Goal: Task Accomplishment & Management: Complete application form

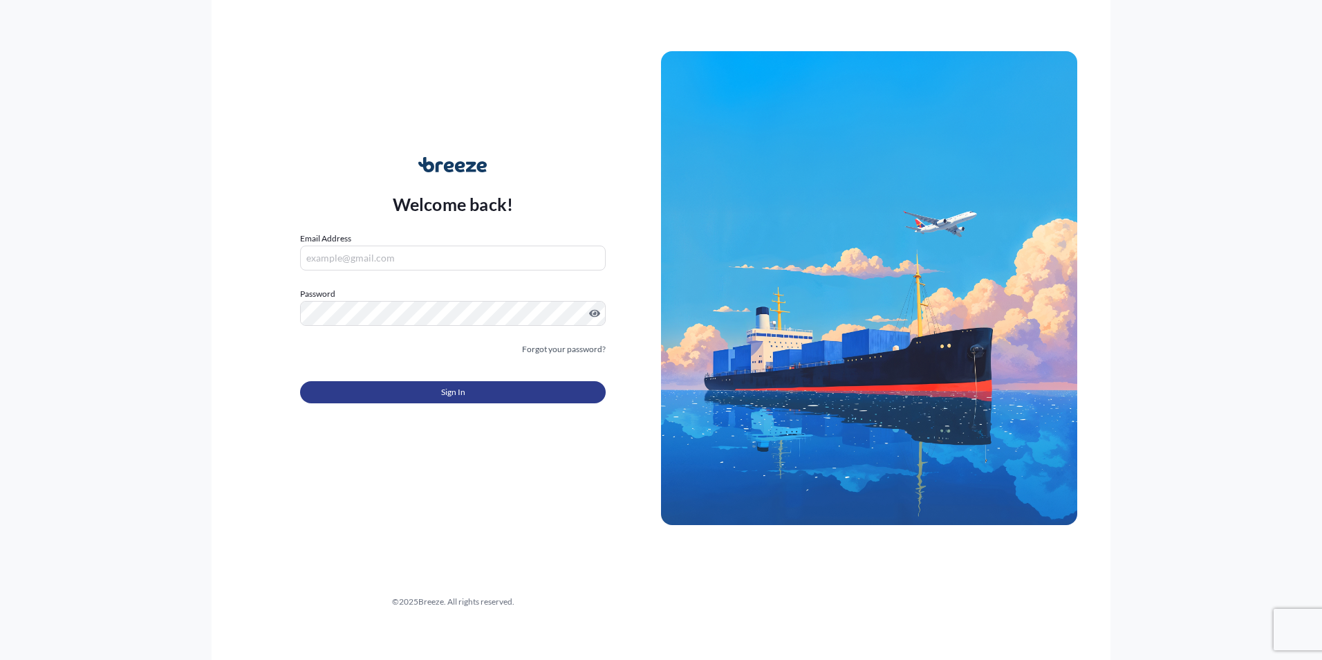
type input "[EMAIL_ADDRESS][DOMAIN_NAME]"
click at [389, 393] on button "Sign In" at bounding box center [453, 392] width 306 height 22
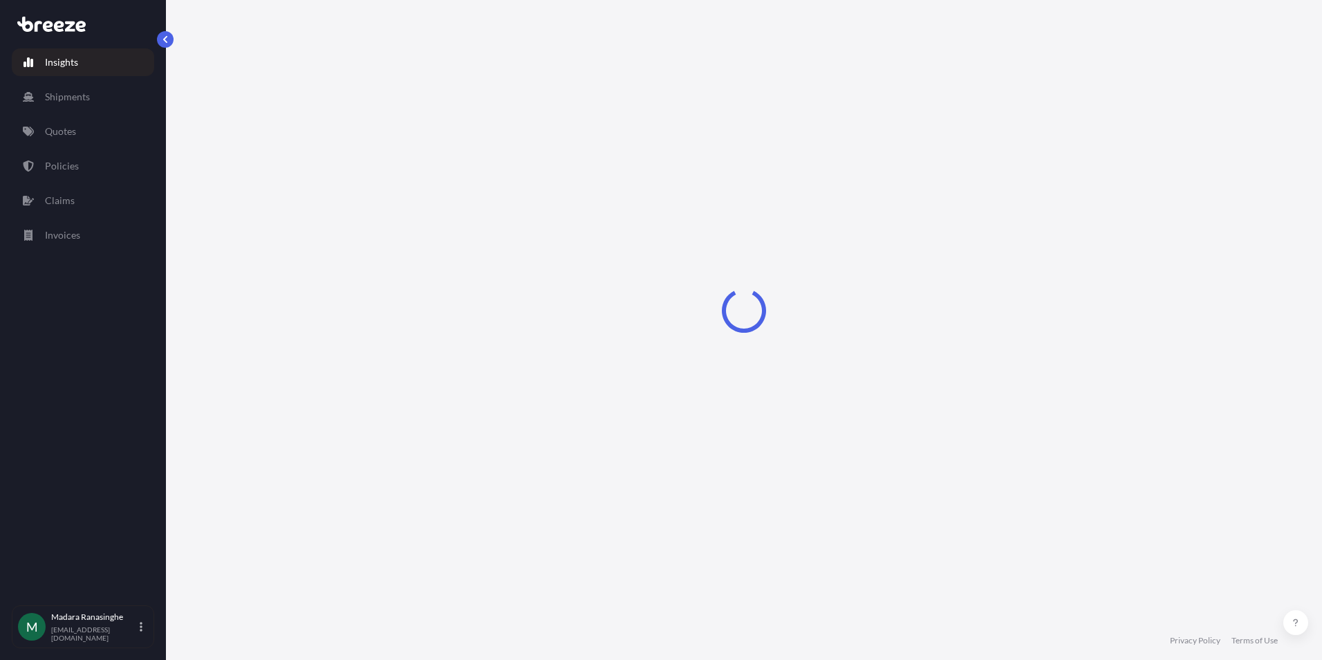
select select "2025"
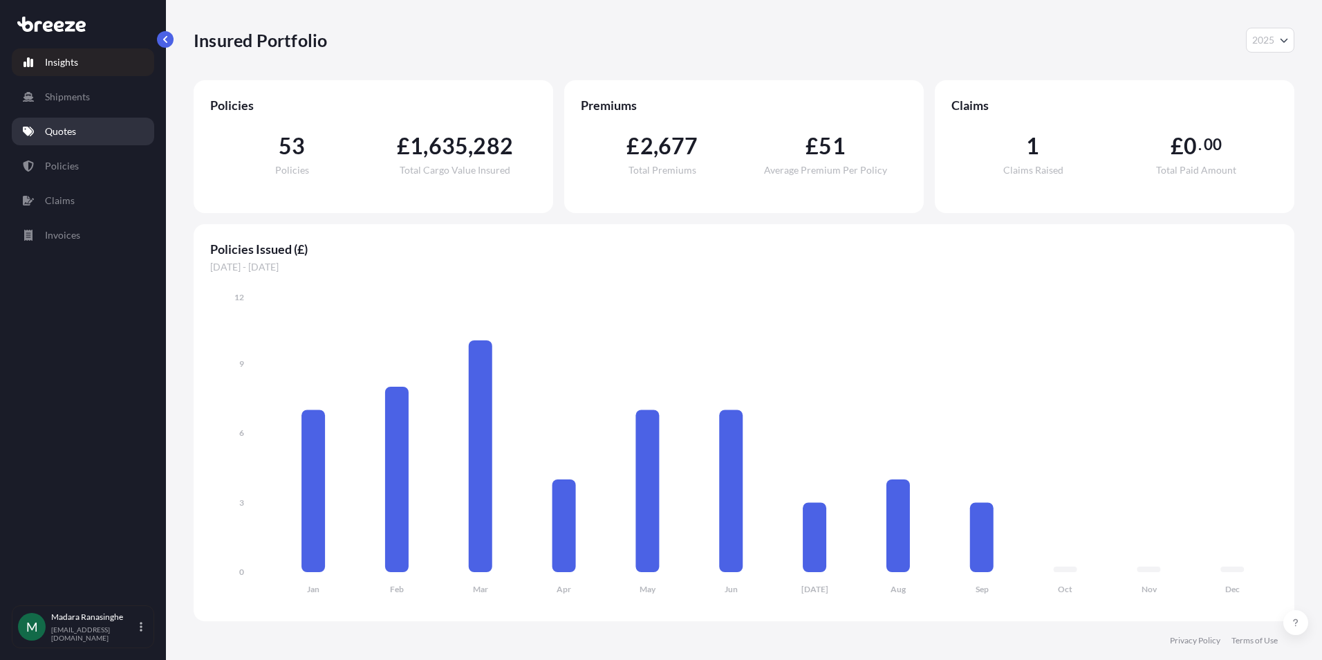
click at [68, 129] on p "Quotes" at bounding box center [60, 131] width 31 height 14
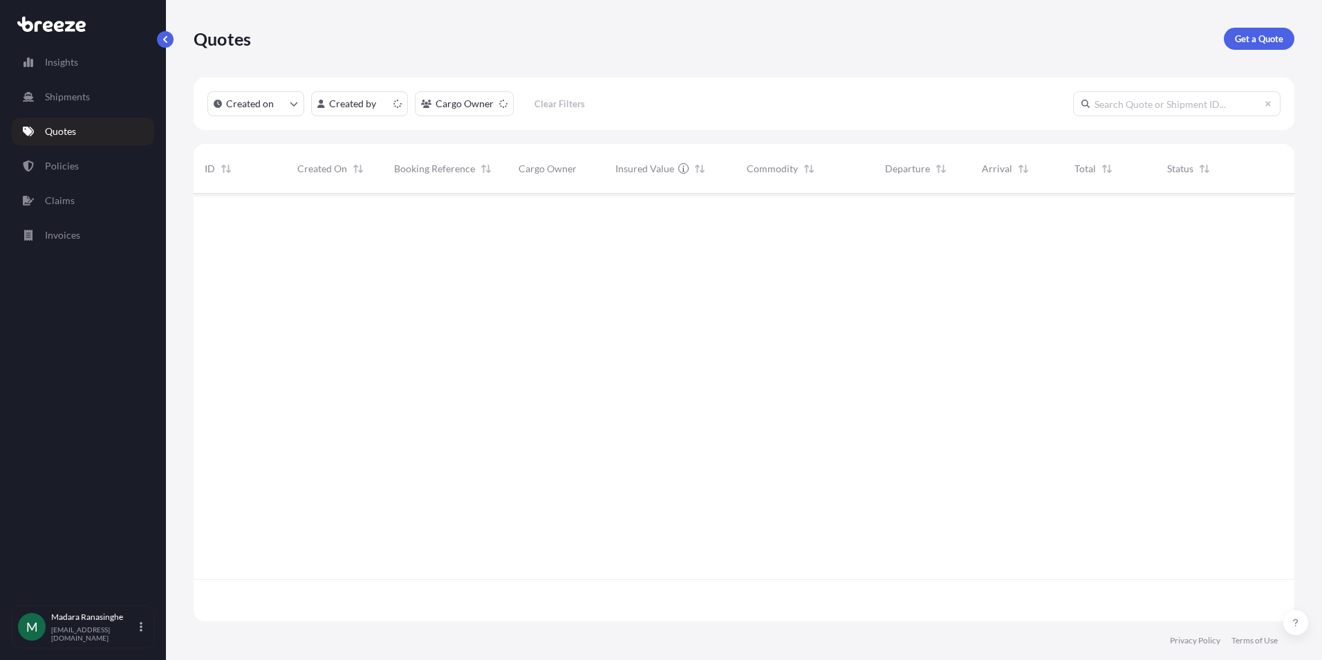
scroll to position [424, 1090]
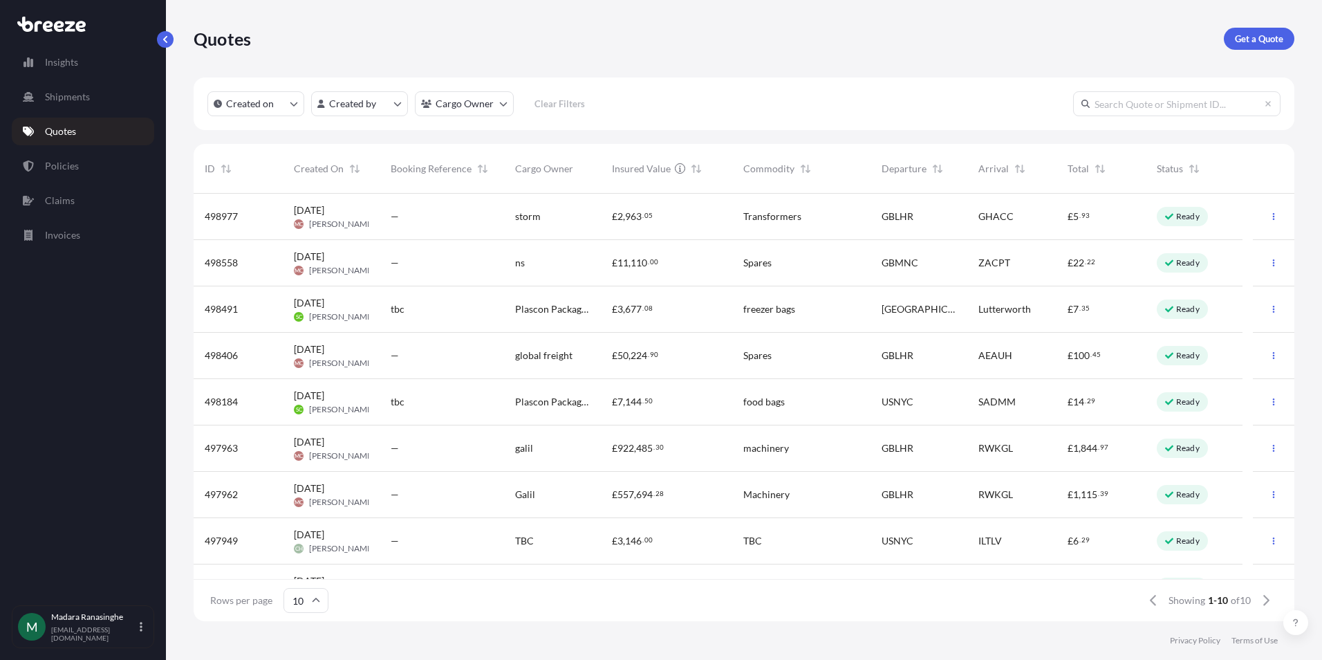
click at [275, 222] on div "498977" at bounding box center [238, 217] width 89 height 46
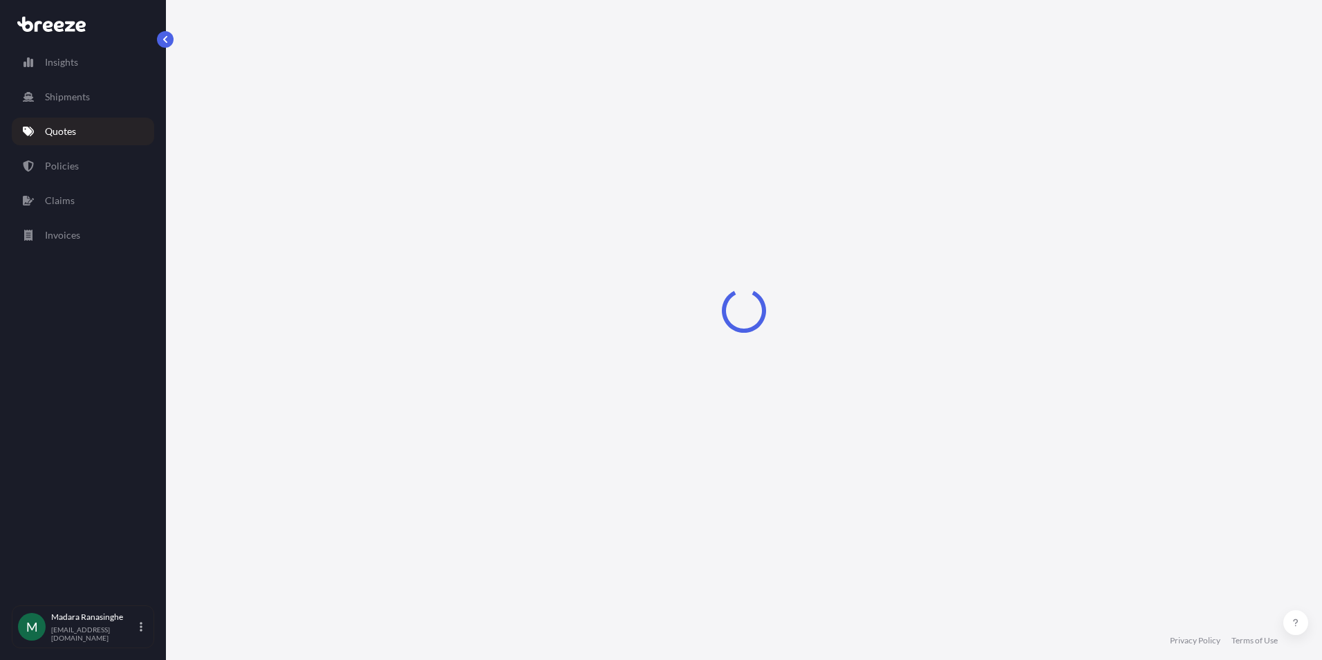
select select "Road"
select select "Air"
select select "1"
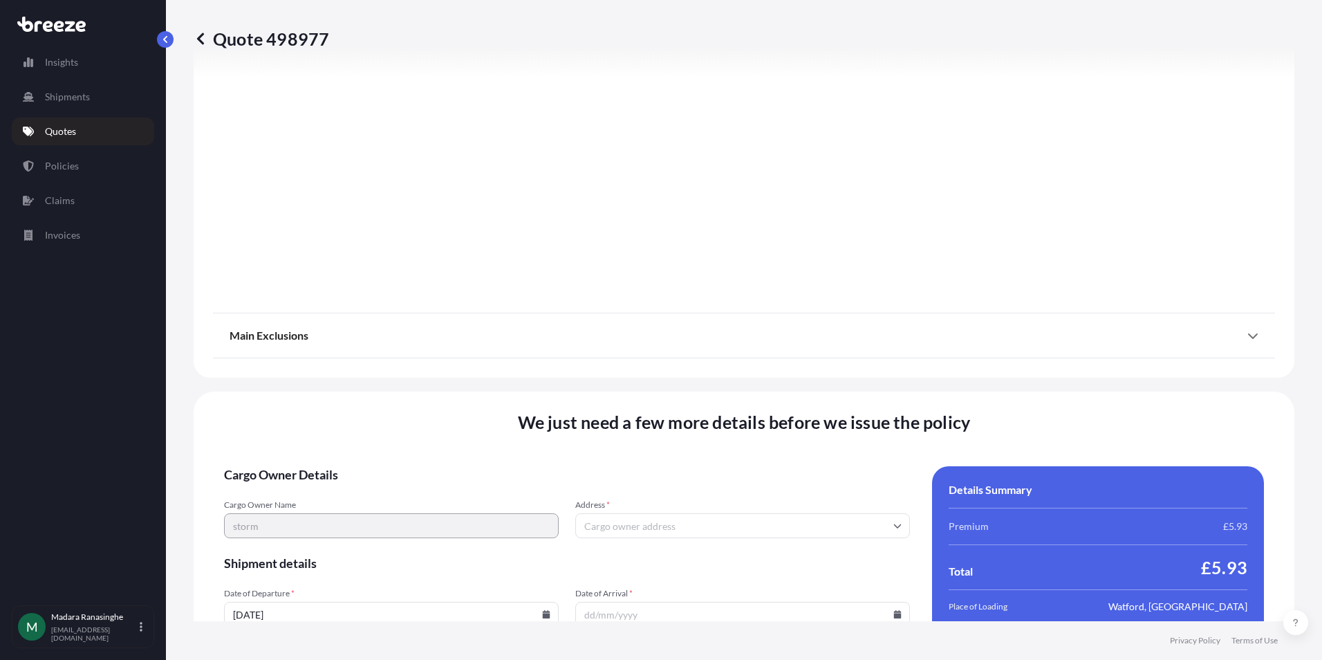
scroll to position [1645, 0]
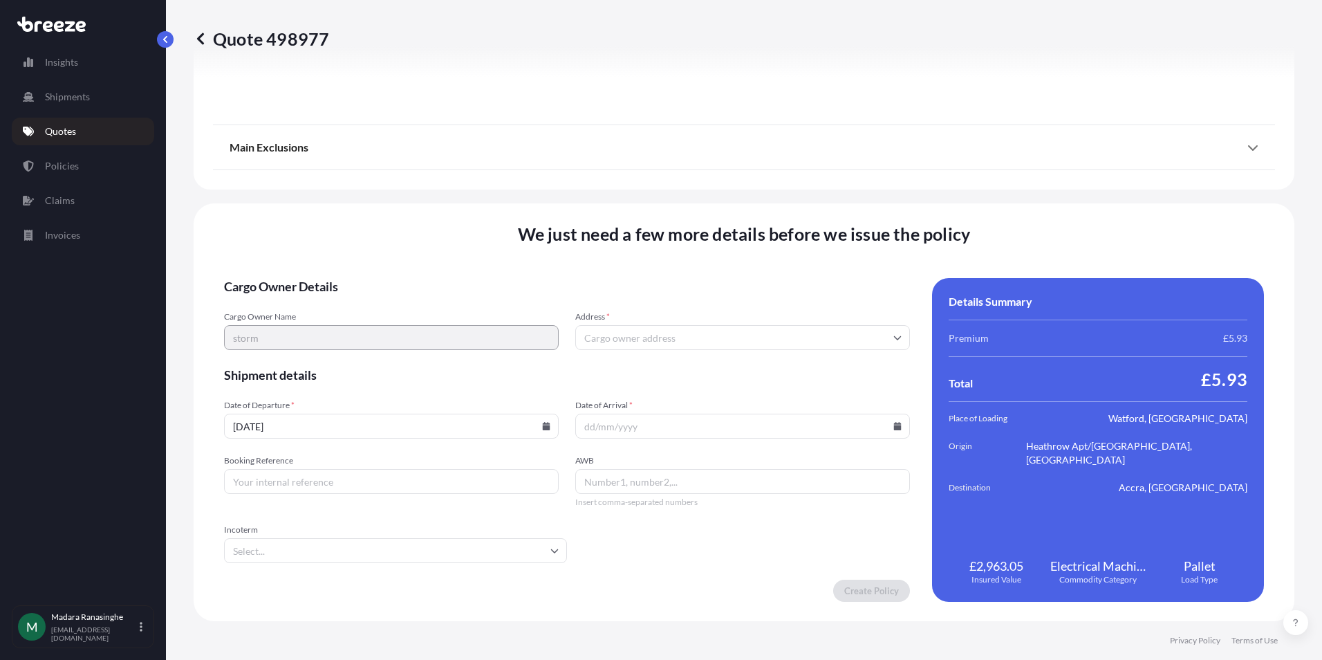
click at [625, 339] on input "Address *" at bounding box center [742, 337] width 335 height 25
click at [626, 335] on input "Address *" at bounding box center [742, 337] width 335 height 25
type input "s"
click at [711, 339] on input "Address *" at bounding box center [742, 337] width 335 height 25
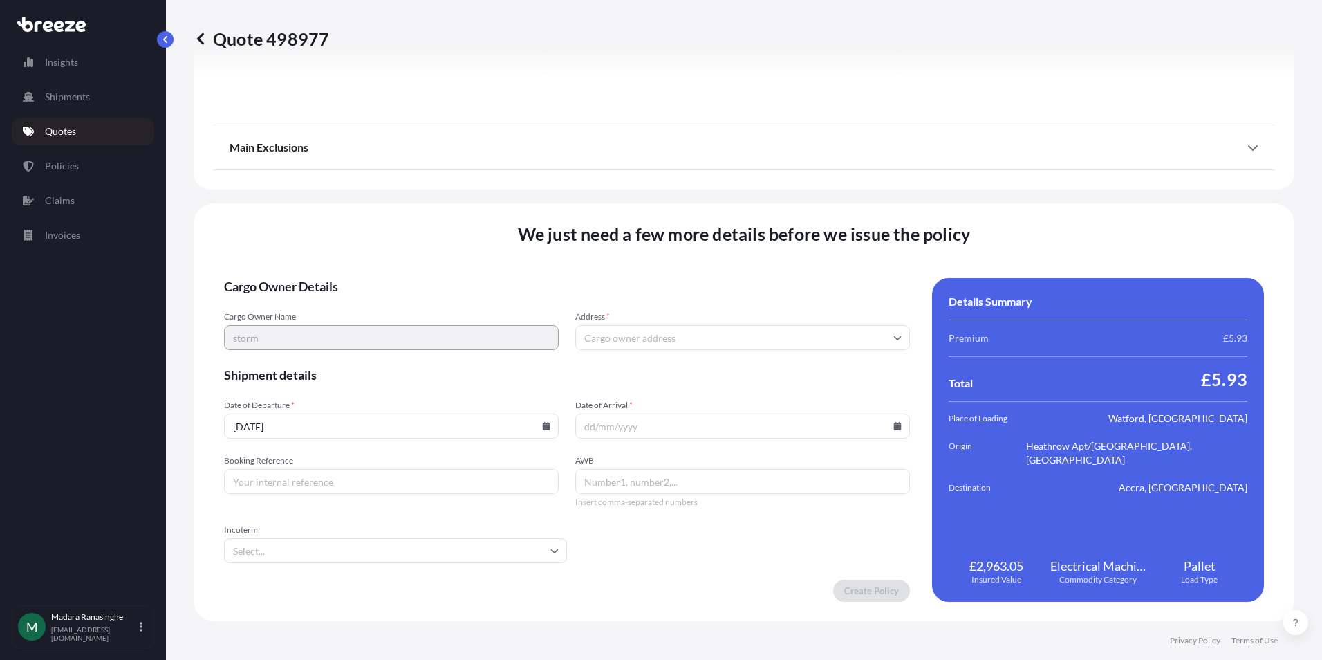
click at [711, 339] on input "Address *" at bounding box center [742, 337] width 335 height 25
click at [624, 339] on input "Address *" at bounding box center [742, 337] width 335 height 25
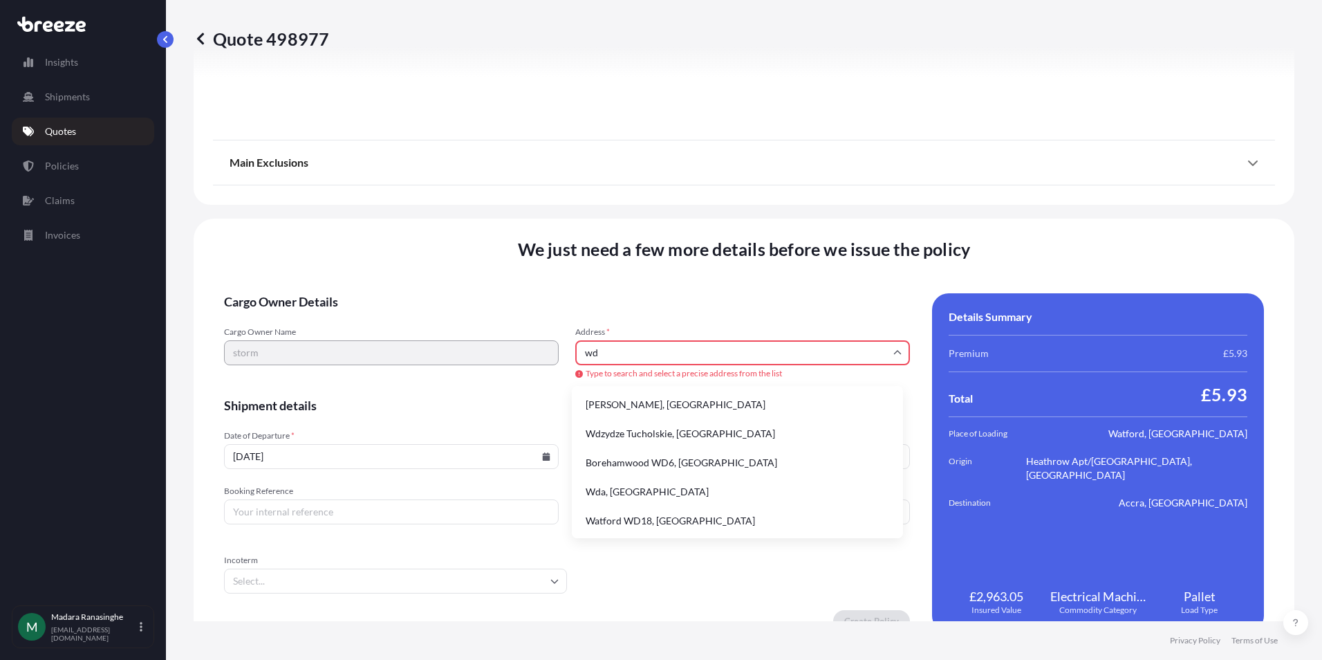
type input "w"
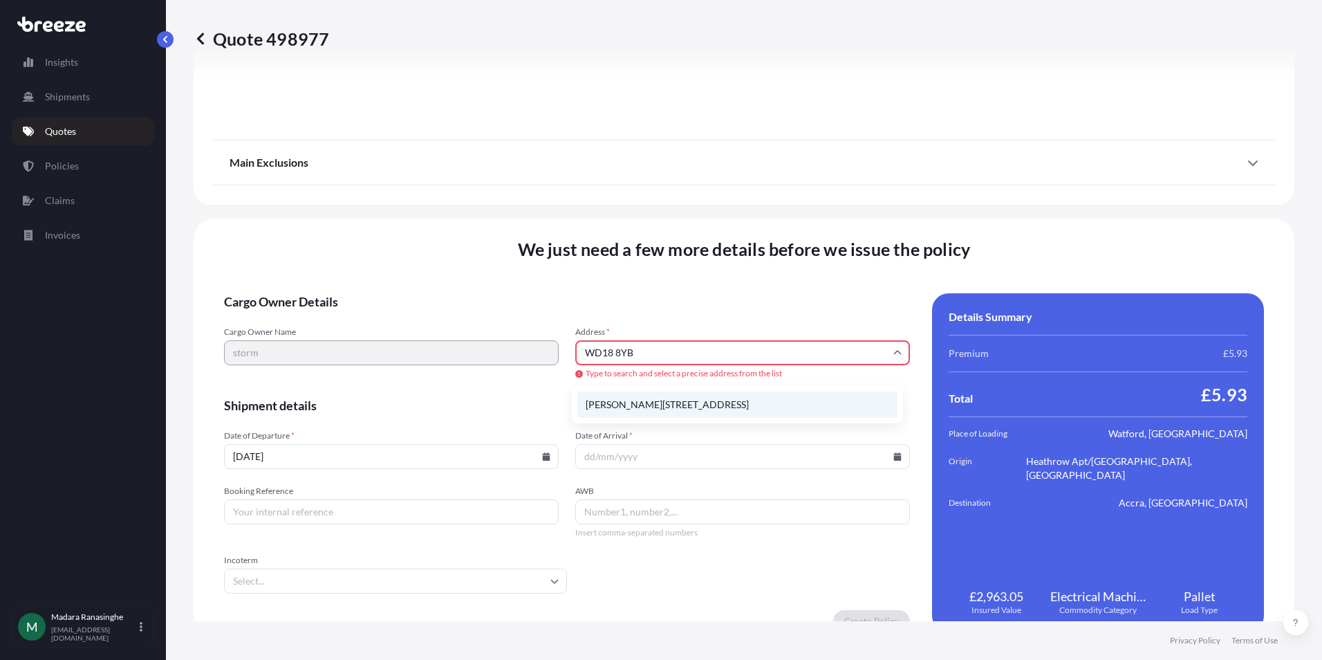
click at [696, 398] on li "[PERSON_NAME][STREET_ADDRESS]" at bounding box center [737, 404] width 320 height 26
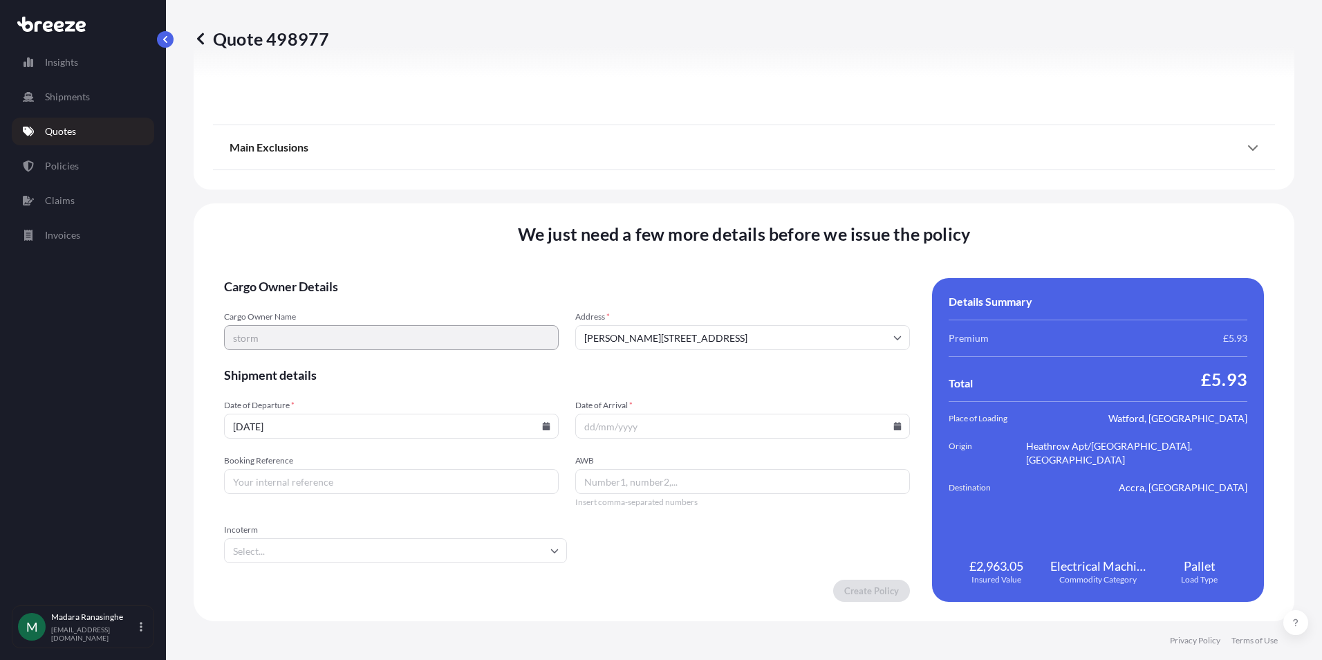
type input "[STREET_ADDRESS]"
click at [586, 421] on input "Date of Arrival *" at bounding box center [742, 425] width 335 height 25
click at [894, 426] on icon at bounding box center [898, 426] width 8 height 8
click at [673, 328] on button "23" at bounding box center [668, 323] width 22 height 22
type input "[DATE]"
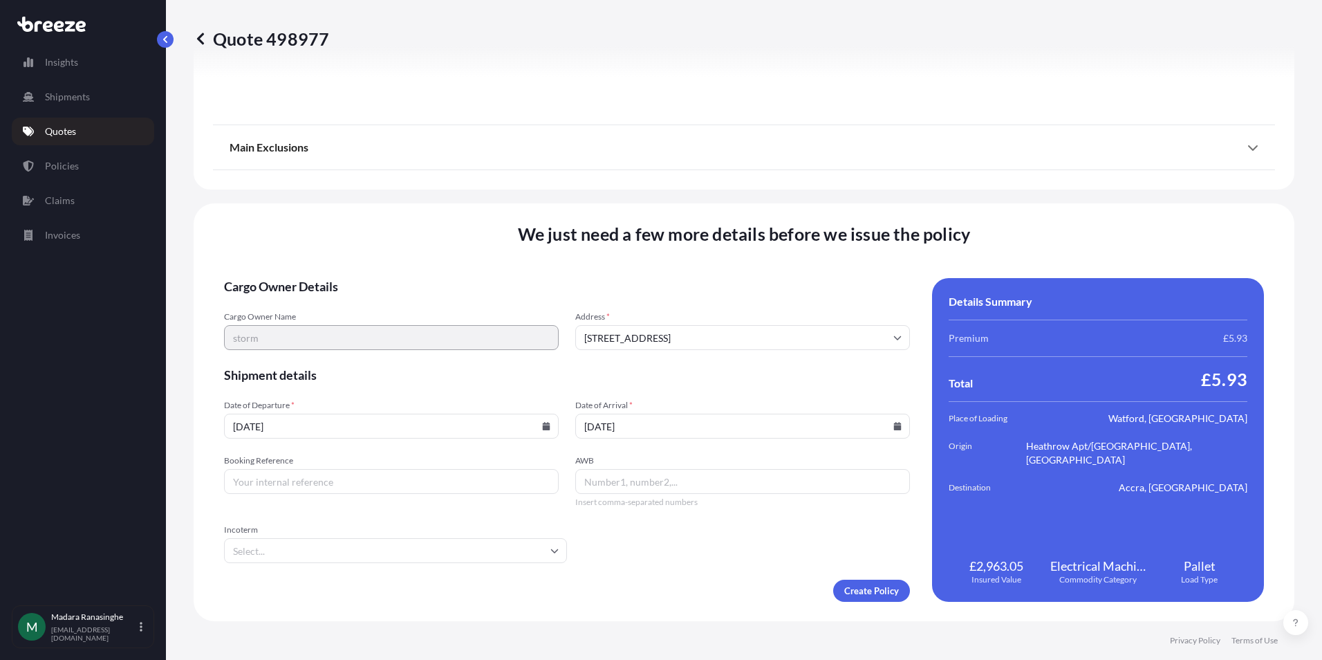
click at [615, 478] on input "AWB" at bounding box center [742, 481] width 335 height 25
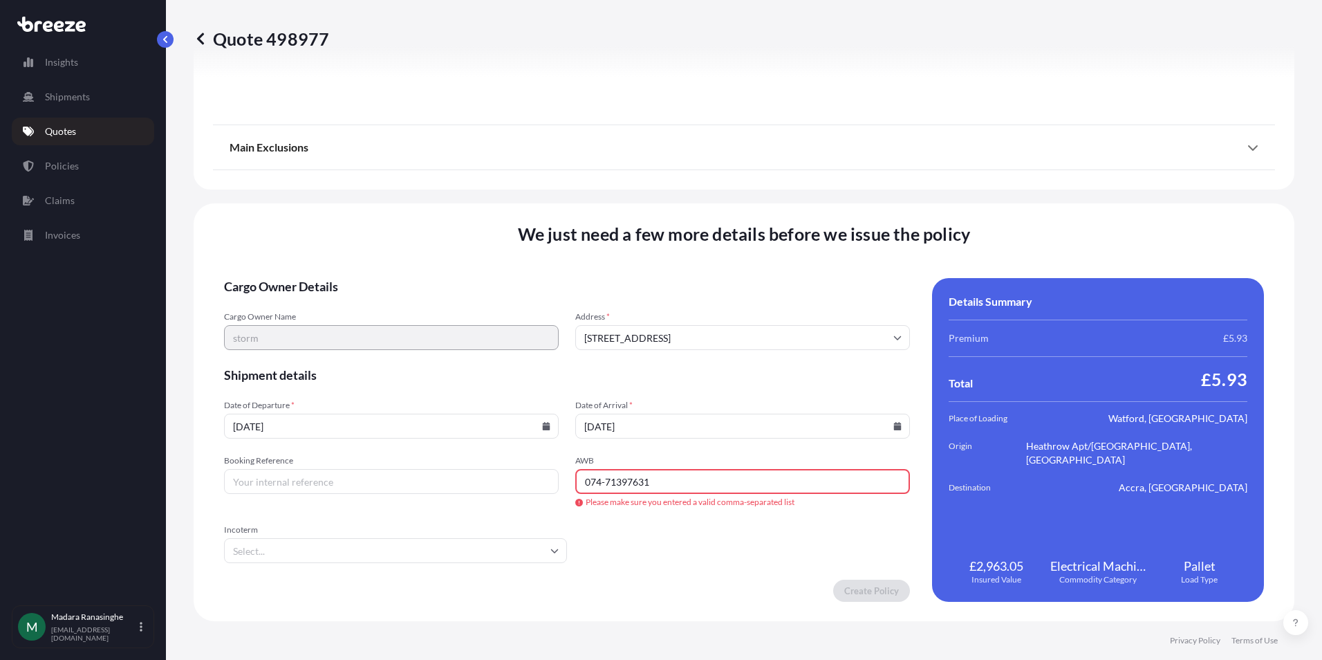
drag, startPoint x: 598, startPoint y: 482, endPoint x: 604, endPoint y: 507, distance: 26.2
click at [599, 482] on input "074-71397631" at bounding box center [742, 481] width 335 height 25
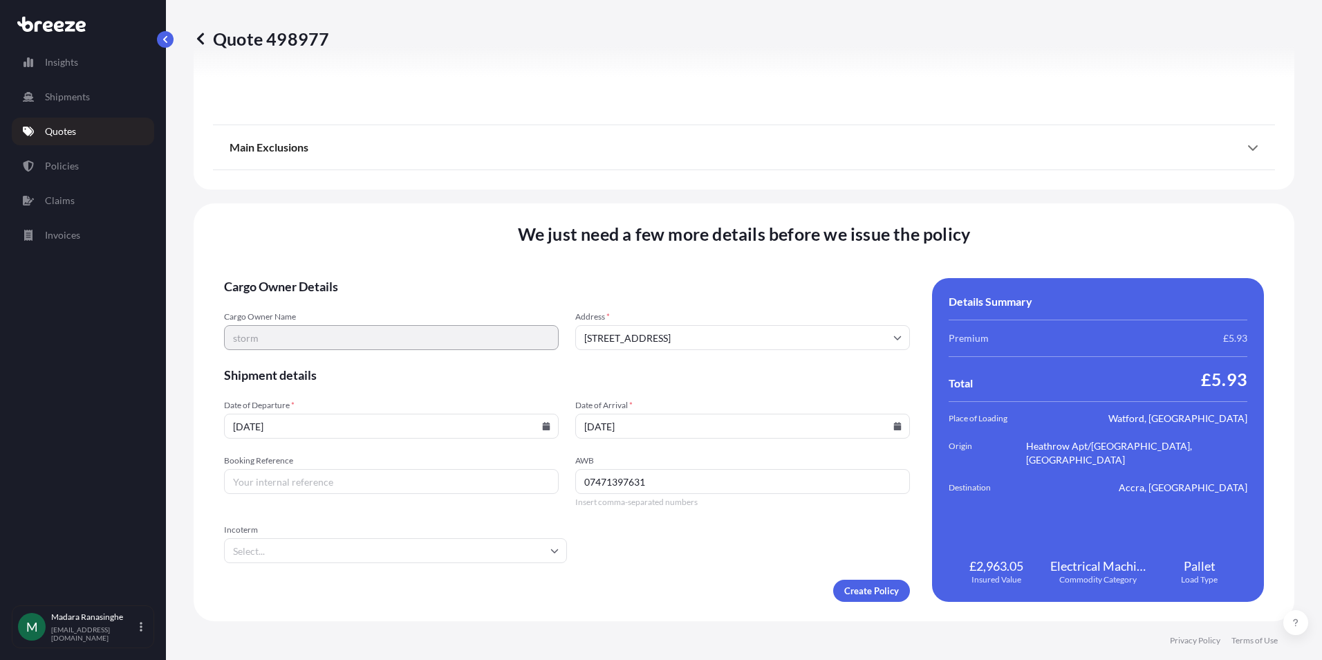
type input "07471397631"
click at [302, 476] on input "Booking Reference" at bounding box center [391, 481] width 335 height 25
type input "UKAXJ82944"
click at [304, 550] on input "Incoterm" at bounding box center [395, 550] width 343 height 25
click at [271, 474] on li "CPT" at bounding box center [394, 472] width 328 height 26
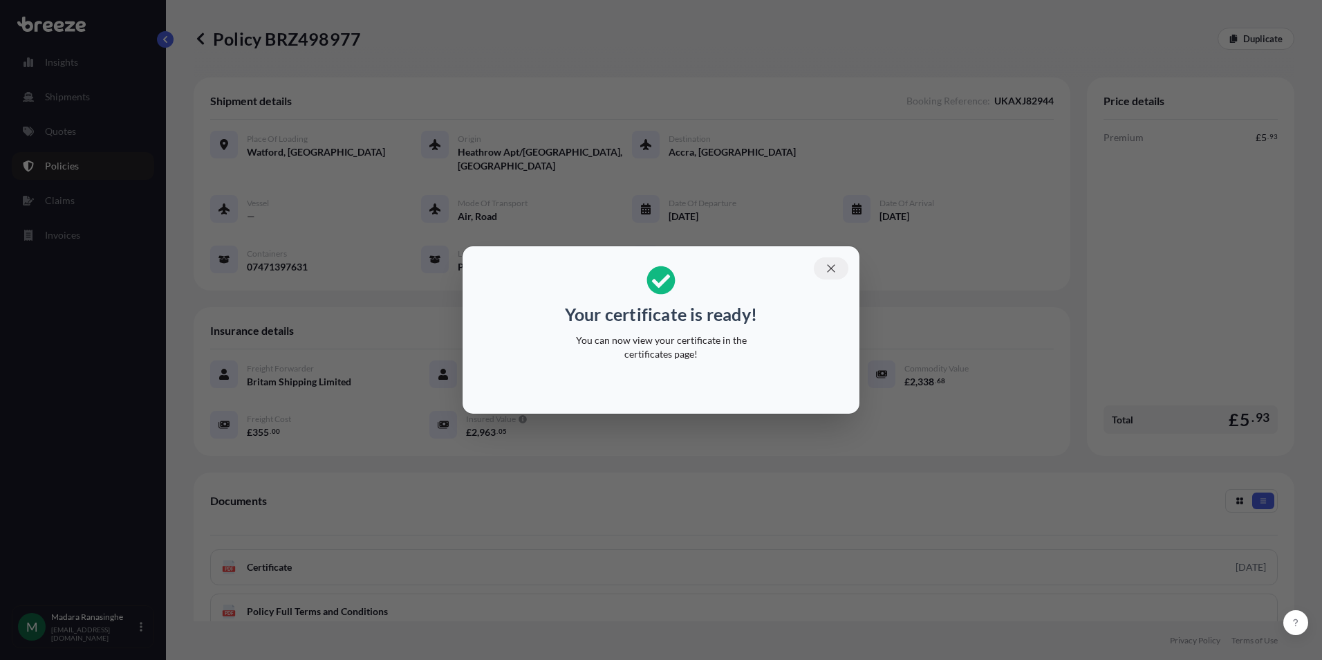
click at [827, 267] on icon "button" at bounding box center [831, 268] width 12 height 12
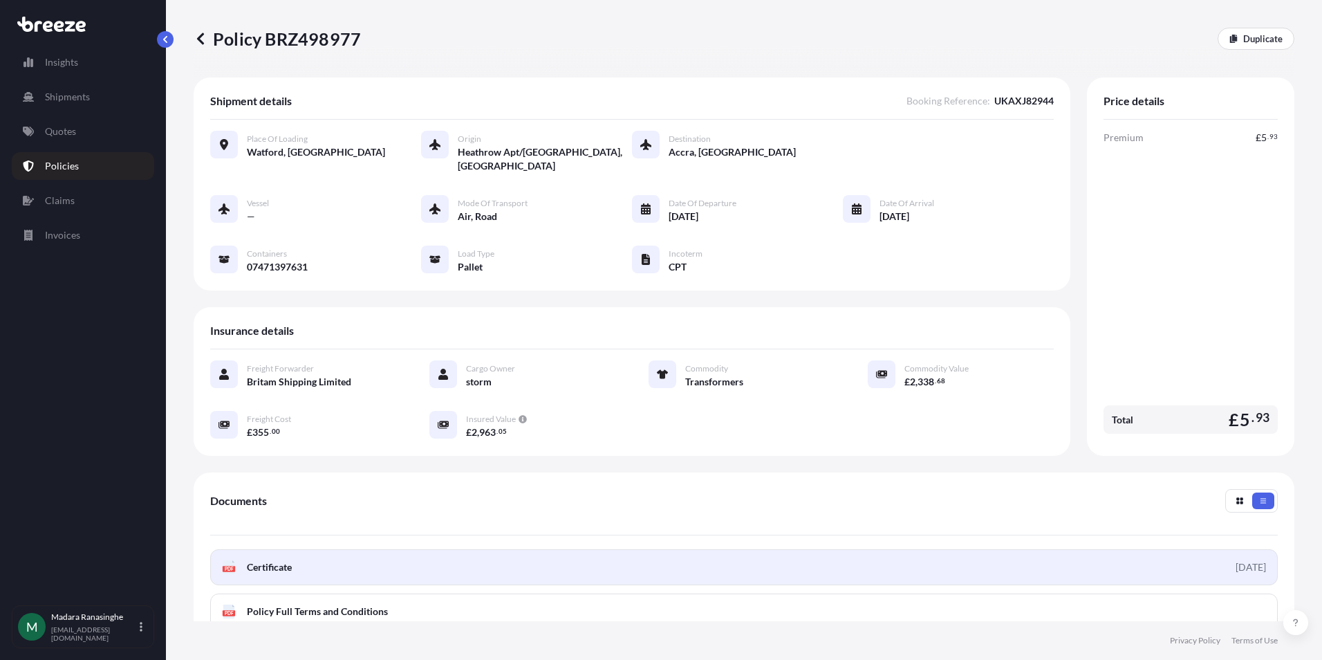
click at [314, 562] on link "PDF Certificate [DATE]" at bounding box center [743, 567] width 1067 height 36
